Goal: Task Accomplishment & Management: Manage account settings

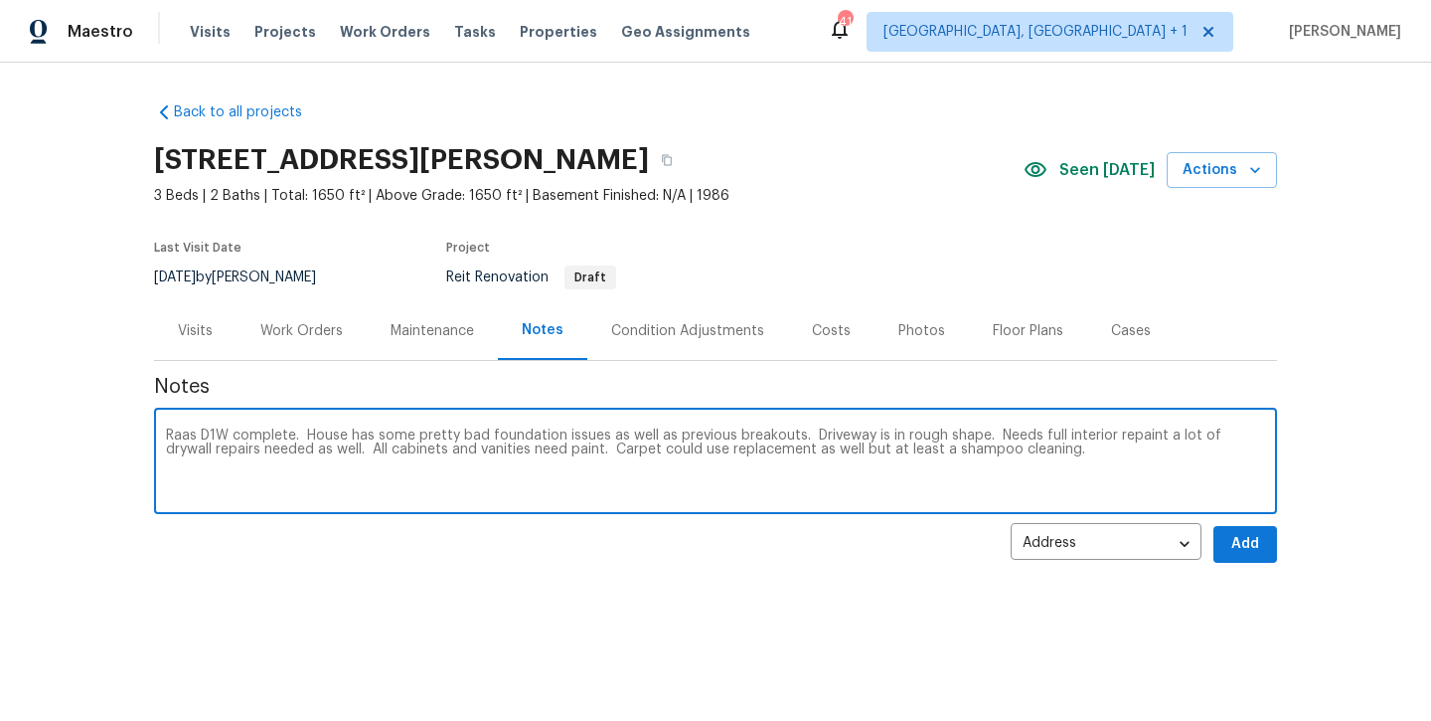
type textarea "Raas D1W complete. House has some pretty bad foundation issues as well as previ…"
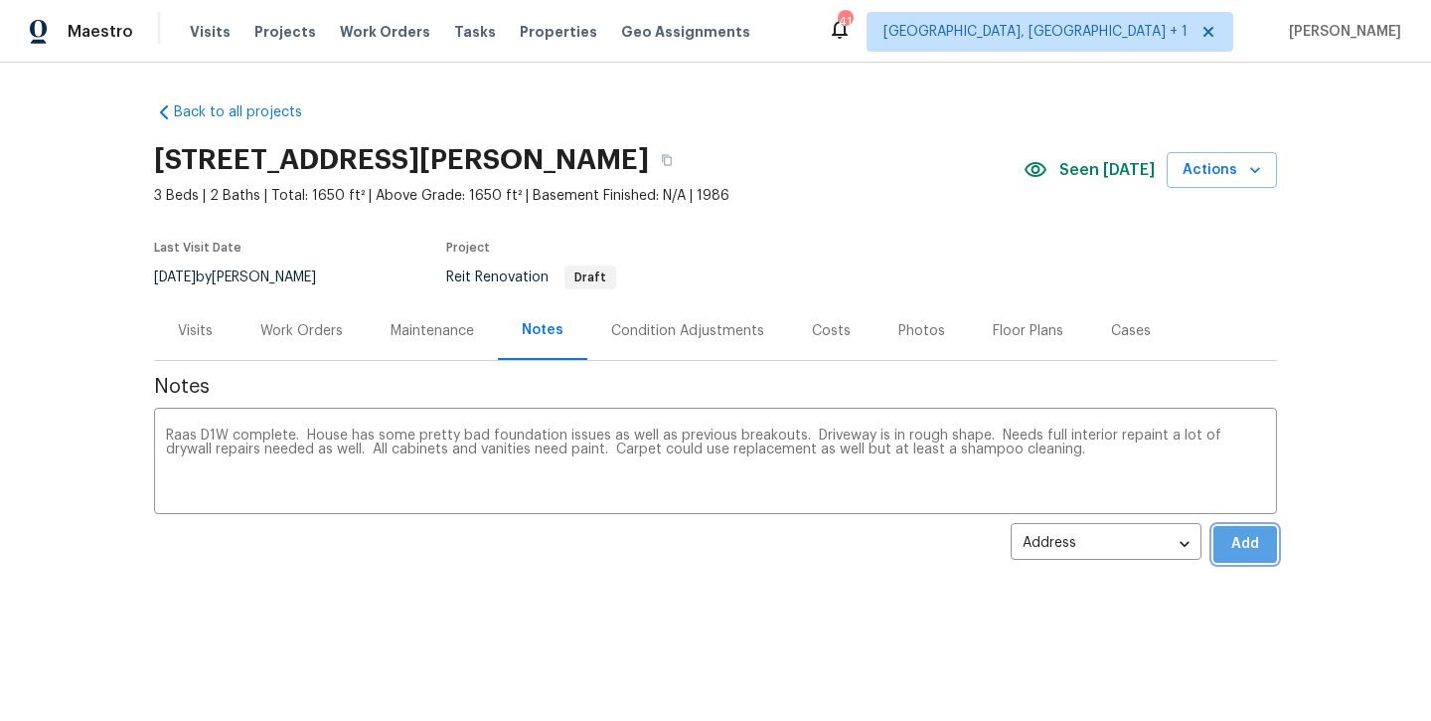
click at [1245, 557] on button "Add" at bounding box center [1246, 544] width 64 height 37
